Goal: Task Accomplishment & Management: Manage account settings

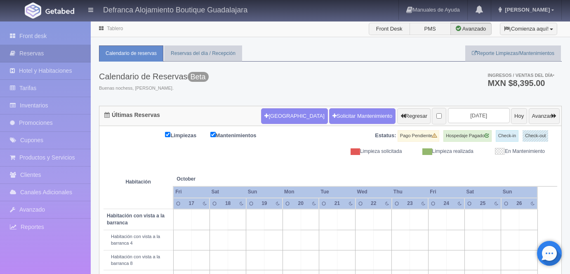
scroll to position [264, 0]
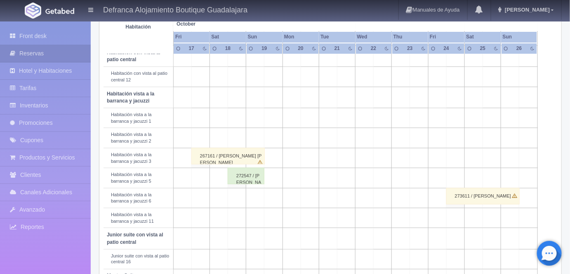
click at [216, 154] on div "267161 / ROXANA ALEJANDRA PONCE OROZCO" at bounding box center [227, 156] width 73 height 17
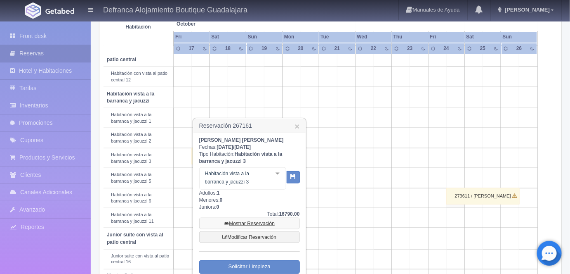
click at [243, 223] on link "Mostrar Reservación" at bounding box center [249, 223] width 101 height 12
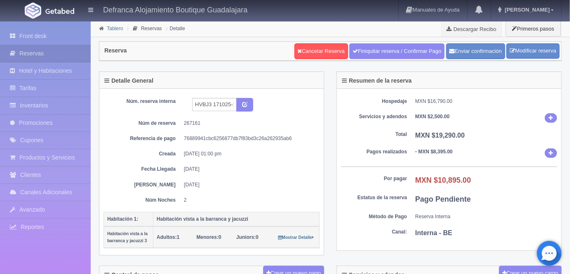
click at [113, 28] on link "Tablero" at bounding box center [115, 29] width 16 height 6
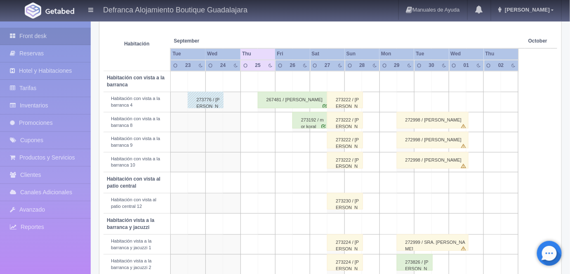
scroll to position [139, 0]
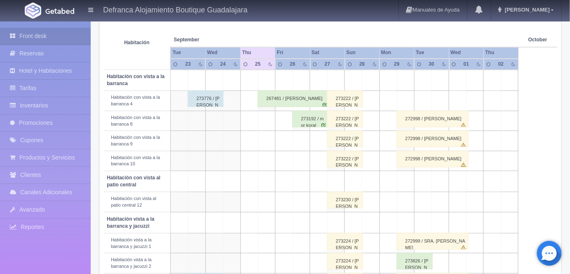
click at [278, 95] on div "267481 / Gerardo Hernandez" at bounding box center [294, 98] width 72 height 17
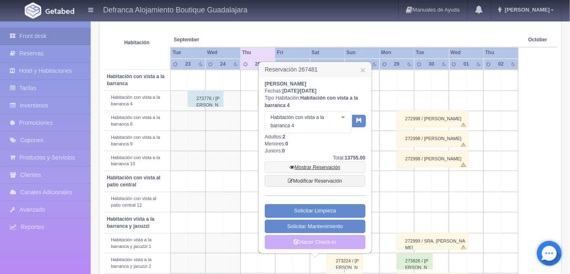
click at [308, 165] on link "Mostrar Reservación" at bounding box center [315, 167] width 101 height 12
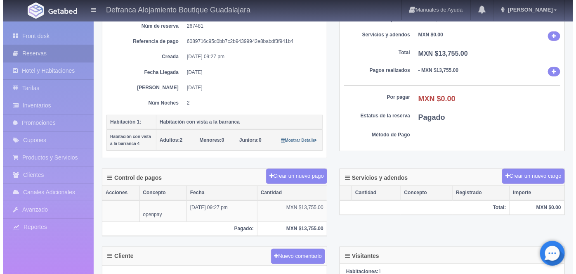
scroll to position [101, 0]
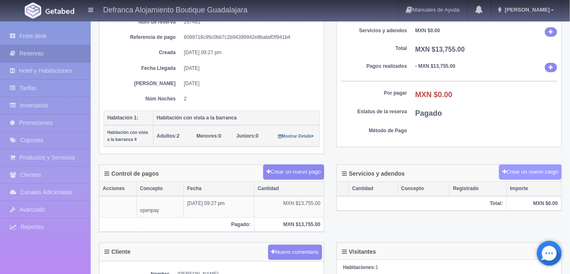
click at [520, 171] on button "Crear un nuevo cargo" at bounding box center [530, 171] width 63 height 15
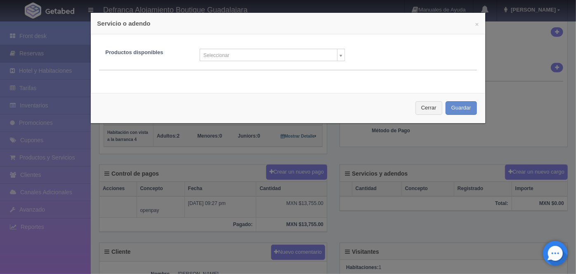
click at [340, 56] on body "Defranca Alojamiento Boutique Guadalajara Manuales de Ayuda Actualizaciones rec…" at bounding box center [288, 206] width 576 height 573
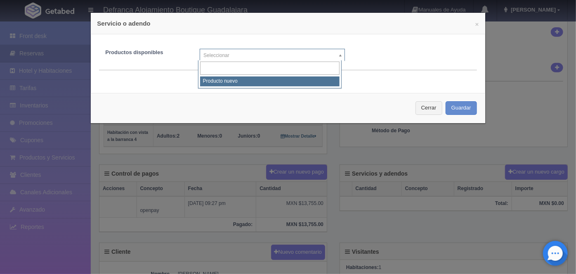
select select "0"
type input "1"
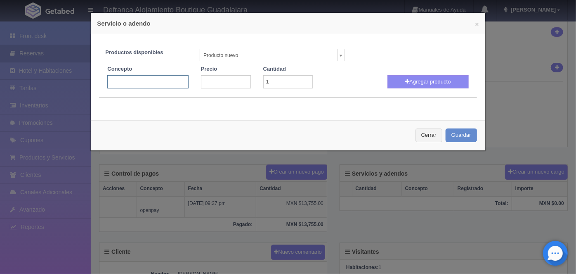
click at [112, 79] on input "text" at bounding box center [147, 81] width 81 height 13
type input "Decoración Romántica en Hab."
click at [208, 80] on input "number" at bounding box center [226, 81] width 50 height 13
type input "1200"
click at [423, 83] on button "Agregar producto" at bounding box center [428, 81] width 81 height 13
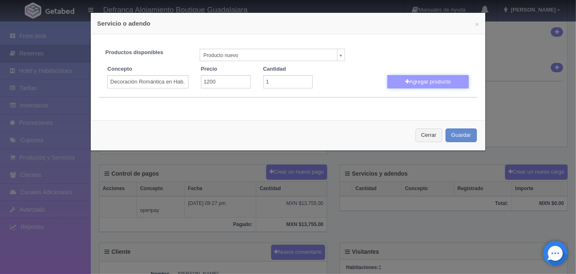
select select
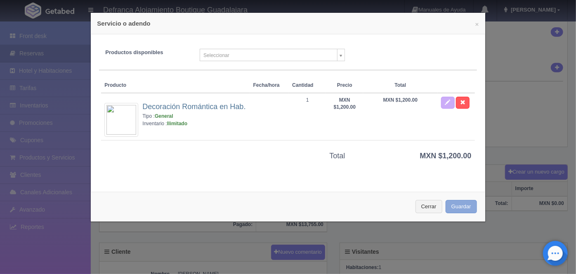
click at [451, 210] on button "Guardar" at bounding box center [461, 207] width 31 height 14
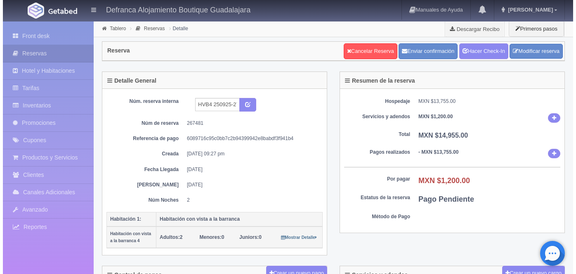
scroll to position [101, 0]
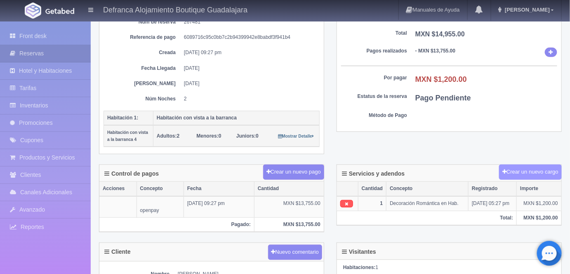
click at [517, 170] on button "Crear un nuevo cargo" at bounding box center [530, 171] width 63 height 15
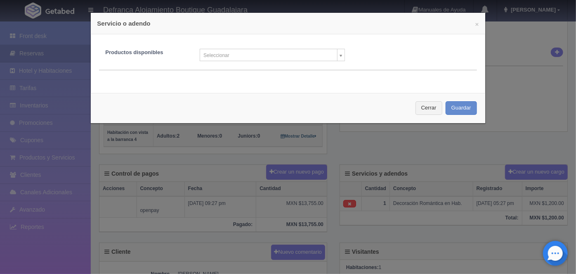
click at [336, 56] on body "Defranca Alojamiento Boutique Guadalajara Manuales de Ayuda Actualizaciones rec…" at bounding box center [288, 206] width 576 height 573
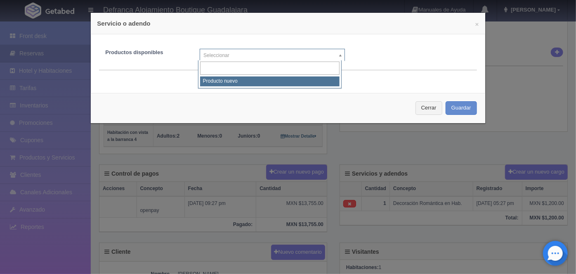
select select "0"
type input "1"
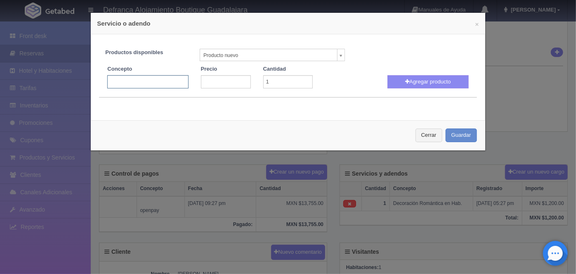
click at [111, 81] on input "text" at bounding box center [147, 81] width 81 height 13
type input "Jacuzzi Volado"
click at [206, 82] on input "number" at bounding box center [226, 81] width 50 height 13
type input "4"
type input "3300"
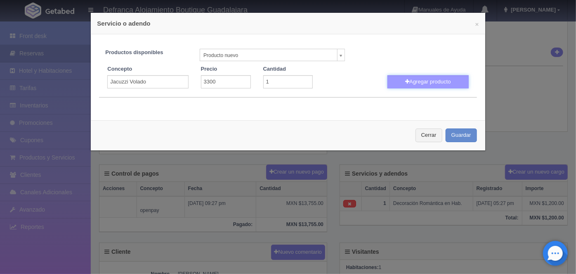
click at [421, 87] on button "Agregar producto" at bounding box center [428, 81] width 81 height 13
select select
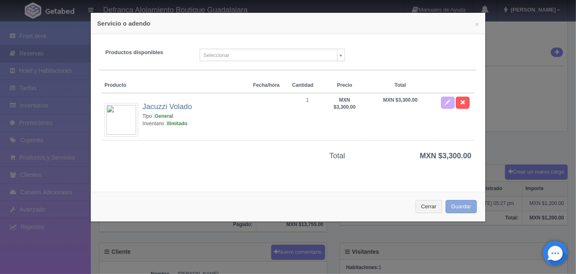
click at [453, 210] on button "Guardar" at bounding box center [461, 207] width 31 height 14
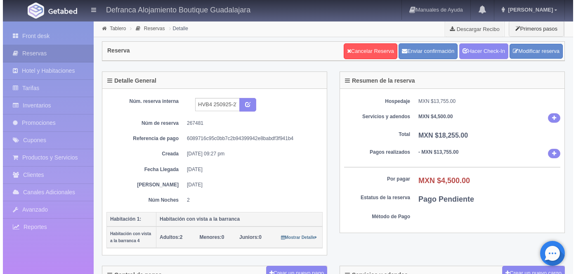
scroll to position [101, 0]
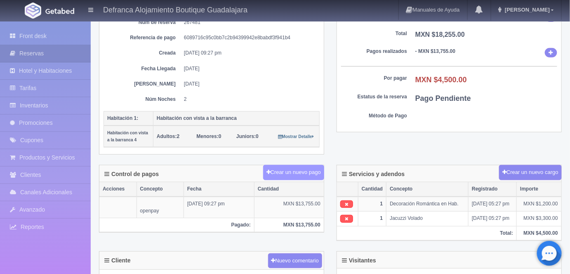
click at [287, 167] on button "Crear un nuevo pago" at bounding box center [293, 172] width 61 height 15
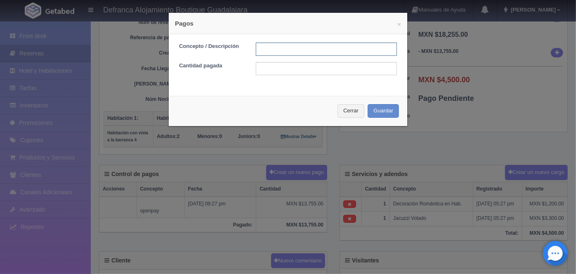
click at [259, 49] on input "text" at bounding box center [326, 49] width 141 height 13
type input "JACUZZI VOLADO PAGO CON TARJETA"
click at [264, 68] on input "text" at bounding box center [326, 68] width 141 height 13
type input "4500.00"
click at [379, 110] on button "Guardar" at bounding box center [383, 111] width 31 height 14
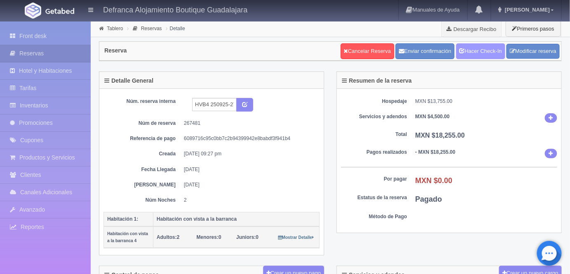
click at [482, 51] on link "Hacer Check-In" at bounding box center [480, 51] width 49 height 16
click at [113, 29] on link "Tablero" at bounding box center [115, 29] width 16 height 6
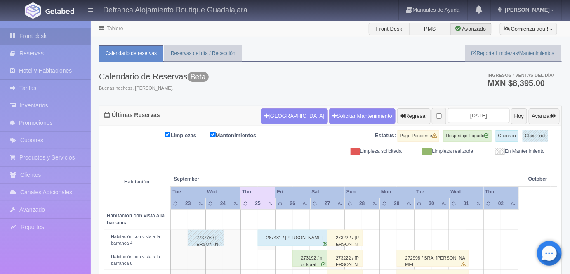
click at [114, 28] on link "Tablero" at bounding box center [115, 29] width 16 height 6
click at [542, 14] on link "[PERSON_NAME]" at bounding box center [527, 10] width 70 height 20
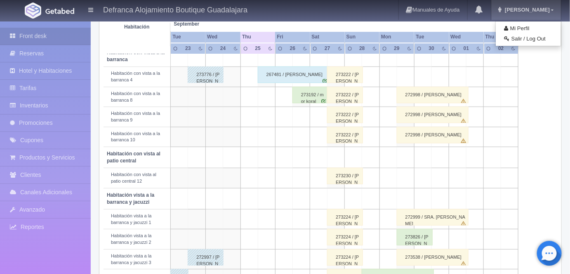
scroll to position [166, 0]
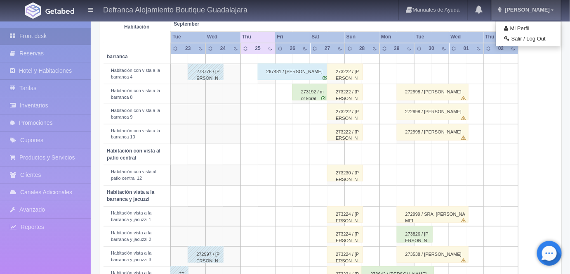
click at [313, 91] on div "273192 / mor koral" at bounding box center [311, 92] width 36 height 17
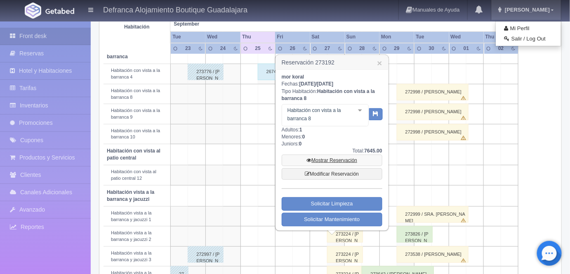
click at [331, 157] on link "Mostrar Reservación" at bounding box center [332, 160] width 101 height 12
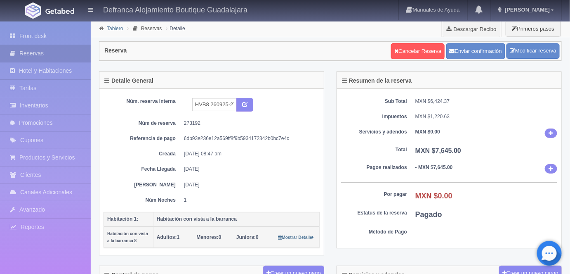
click at [115, 29] on link "Tablero" at bounding box center [115, 29] width 16 height 6
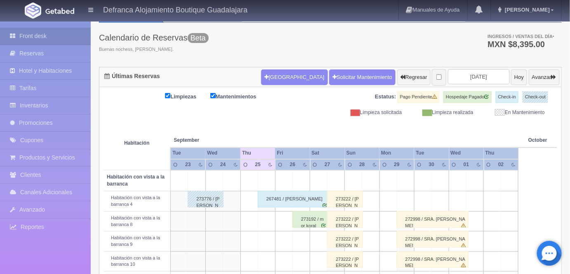
scroll to position [95, 0]
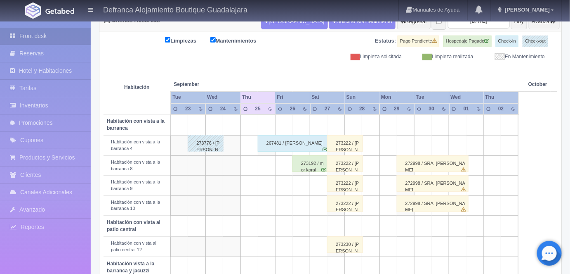
click at [313, 166] on div "273192 / mor koral" at bounding box center [311, 163] width 36 height 17
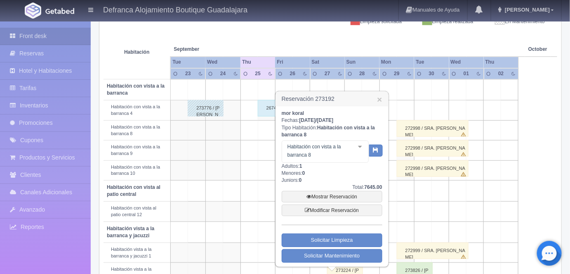
scroll to position [130, 0]
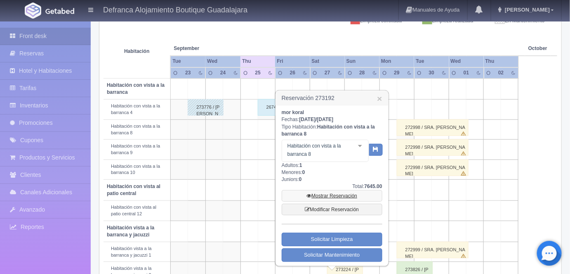
click at [329, 193] on link "Mostrar Reservación" at bounding box center [332, 196] width 101 height 12
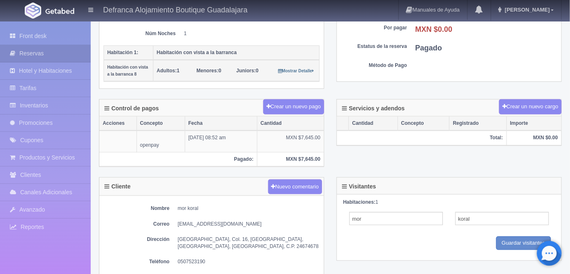
scroll to position [167, 0]
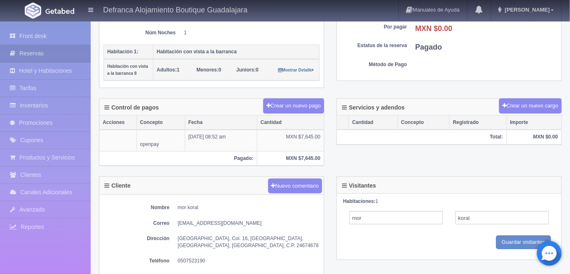
click at [428, 236] on div "Guardar Guardar visitantes" at bounding box center [449, 242] width 212 height 14
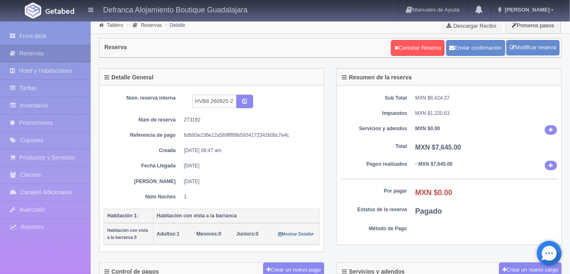
scroll to position [0, 0]
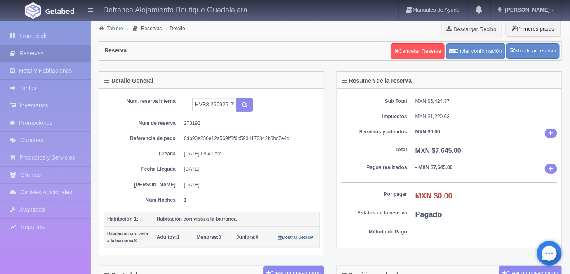
click at [113, 30] on link "Tablero" at bounding box center [115, 29] width 16 height 6
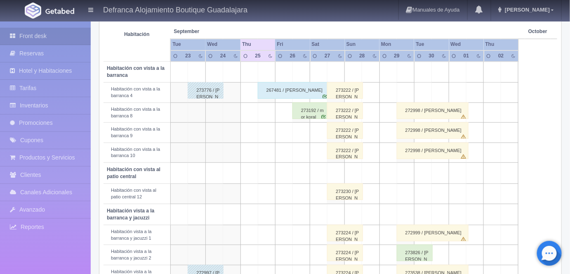
scroll to position [144, 0]
